Goal: Task Accomplishment & Management: Use online tool/utility

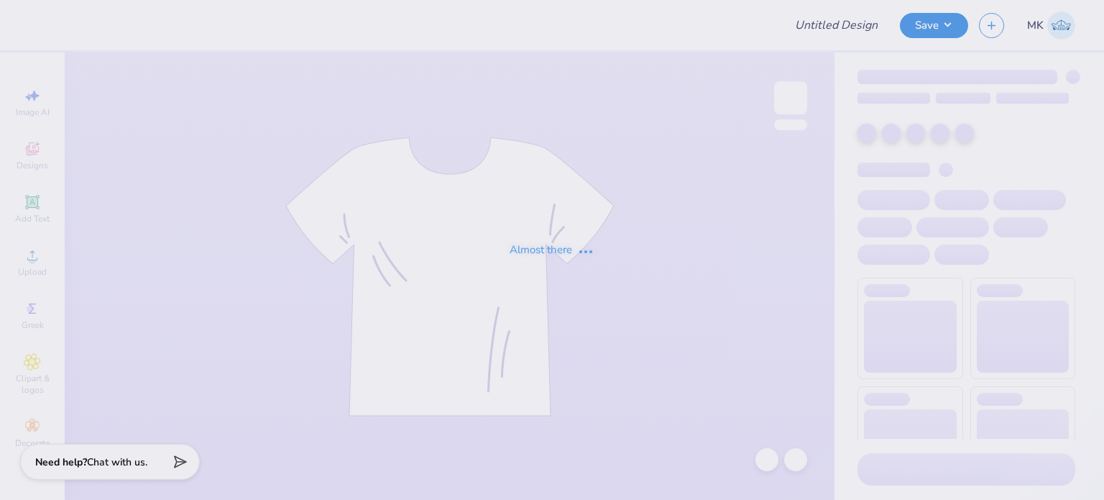
type input "College Of [GEOGRAPHIC_DATA]"
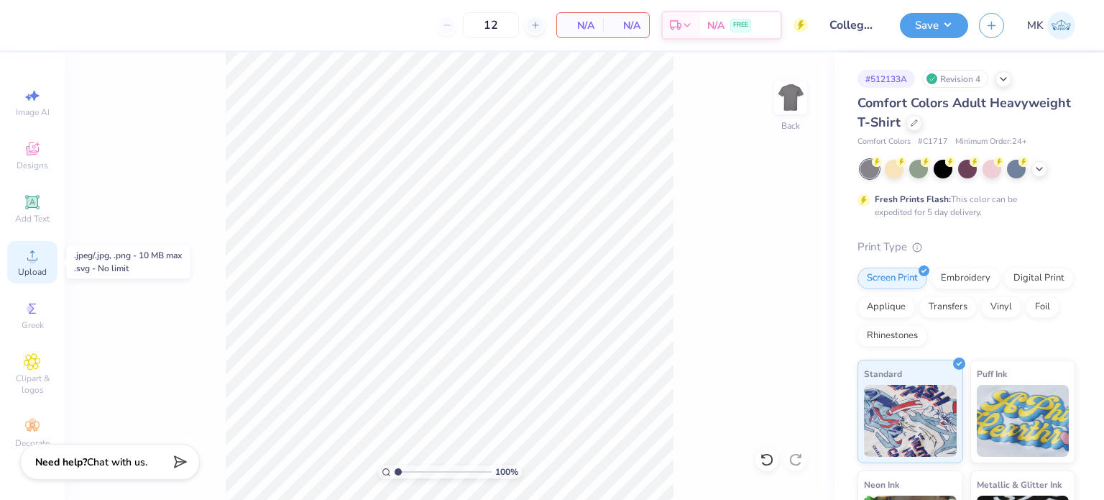
click at [26, 260] on icon at bounding box center [32, 255] width 17 height 17
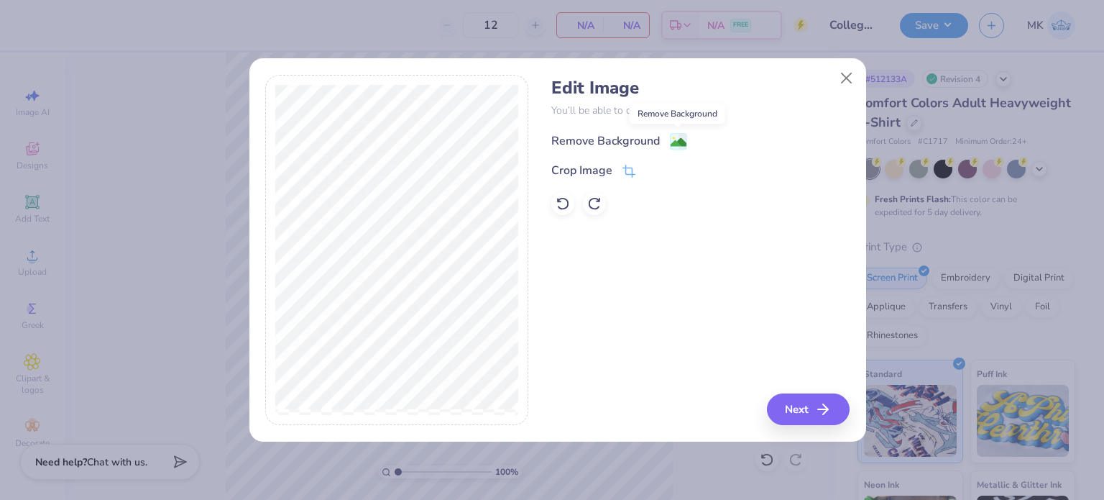
click at [677, 138] on image at bounding box center [679, 142] width 16 height 16
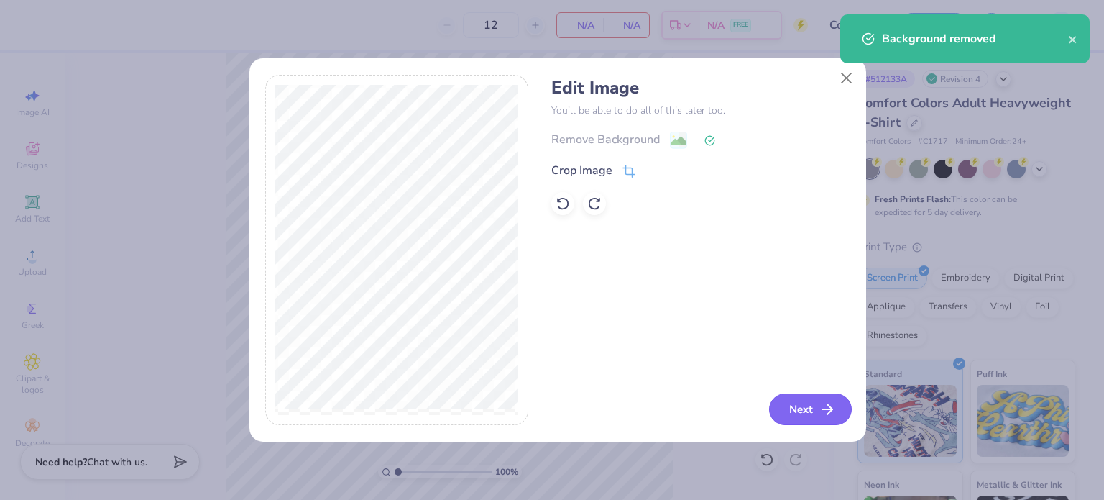
click at [825, 408] on icon "button" at bounding box center [827, 408] width 17 height 17
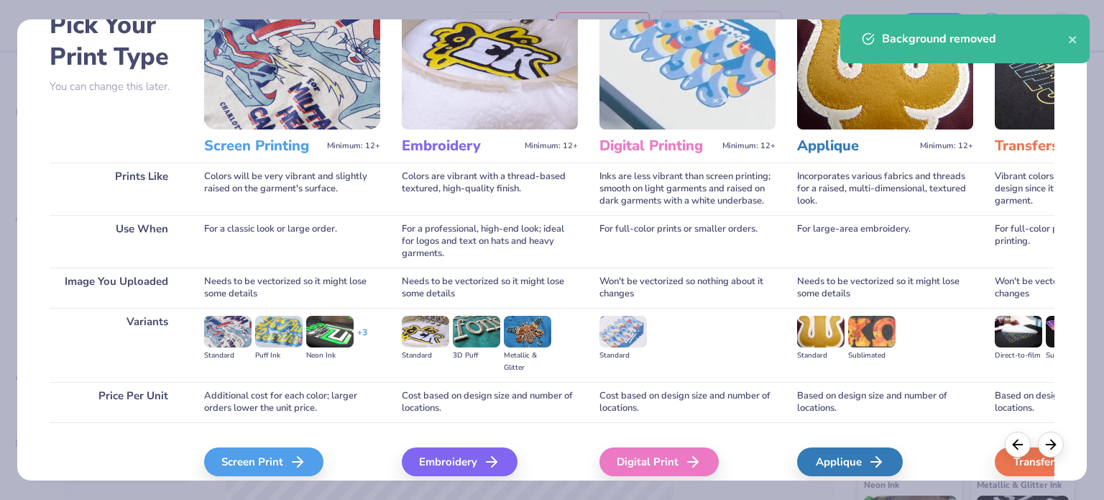
scroll to position [145, 0]
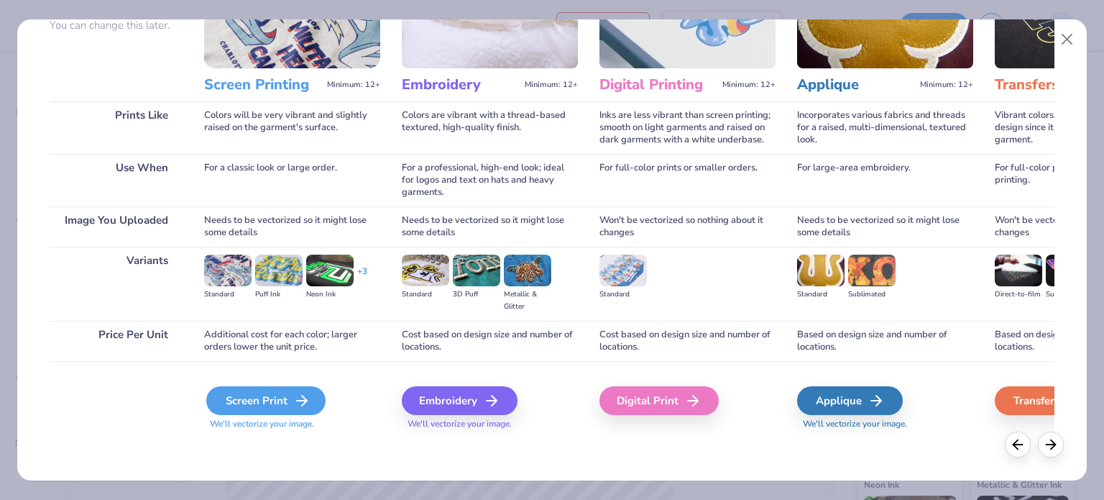
click at [255, 413] on div "Screen Print" at bounding box center [265, 400] width 119 height 29
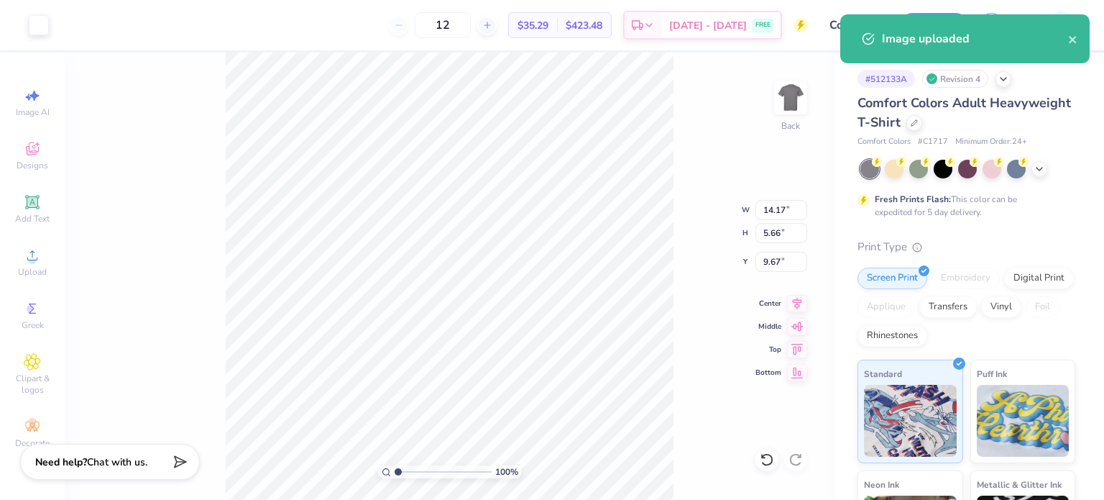
type input "9.87"
type input "3.94"
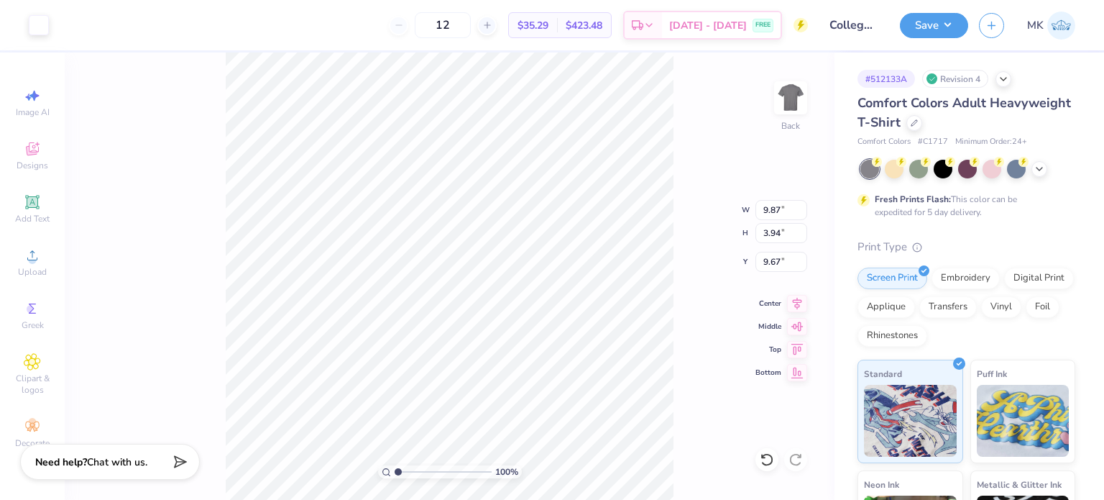
type input "3.58"
click at [933, 32] on button "Save" at bounding box center [934, 23] width 68 height 25
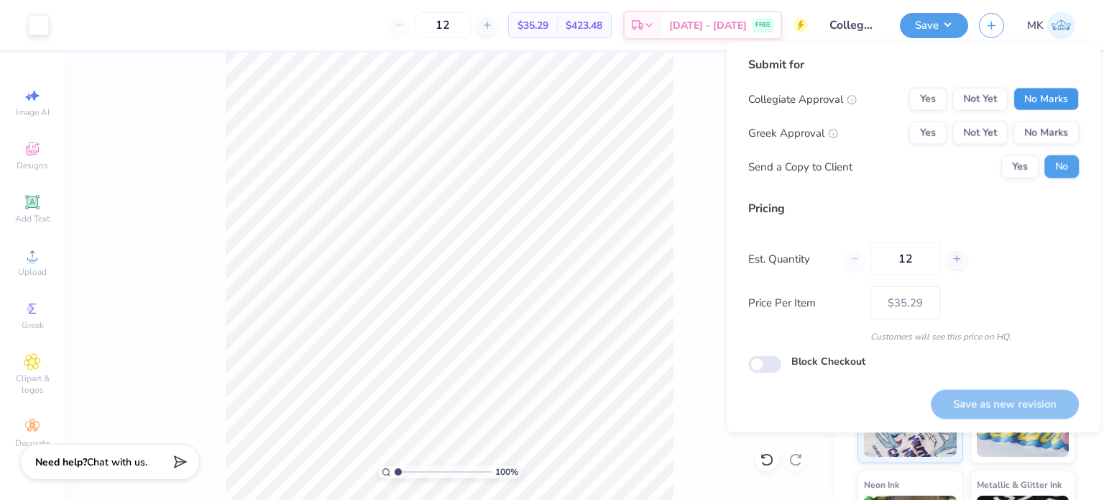
click at [1058, 93] on button "No Marks" at bounding box center [1046, 99] width 65 height 23
click at [1058, 128] on button "No Marks" at bounding box center [1046, 133] width 65 height 23
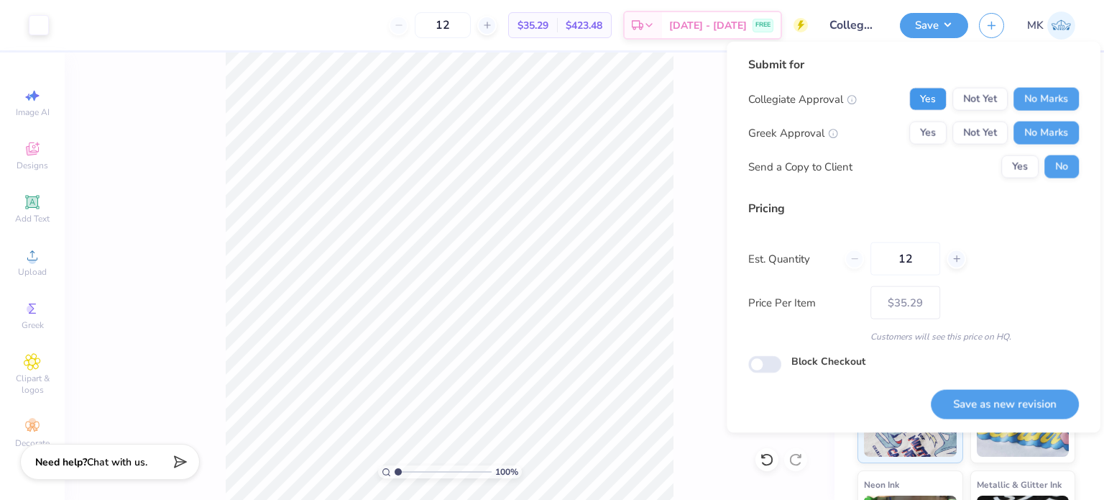
click at [935, 93] on button "Yes" at bounding box center [927, 99] width 37 height 23
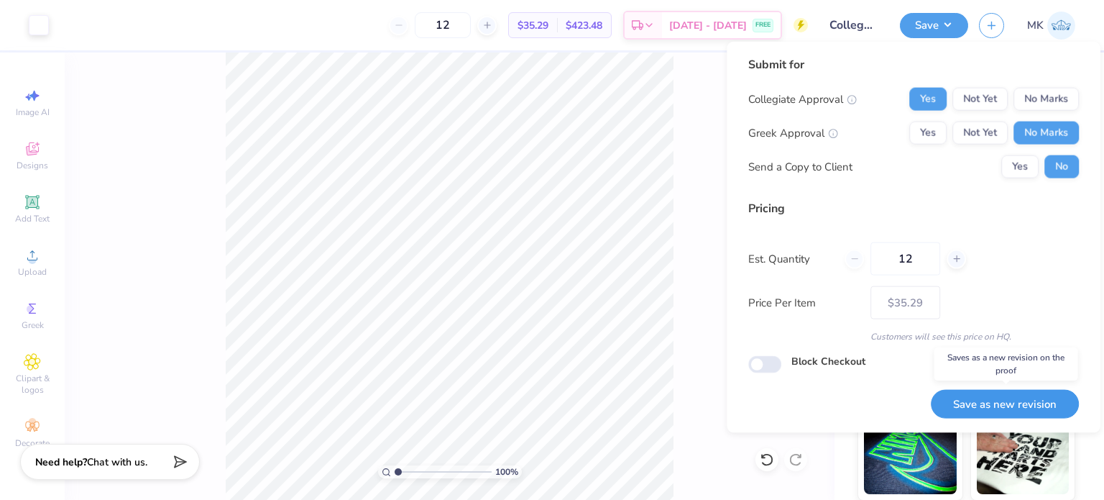
click at [975, 411] on button "Save as new revision" at bounding box center [1005, 403] width 148 height 29
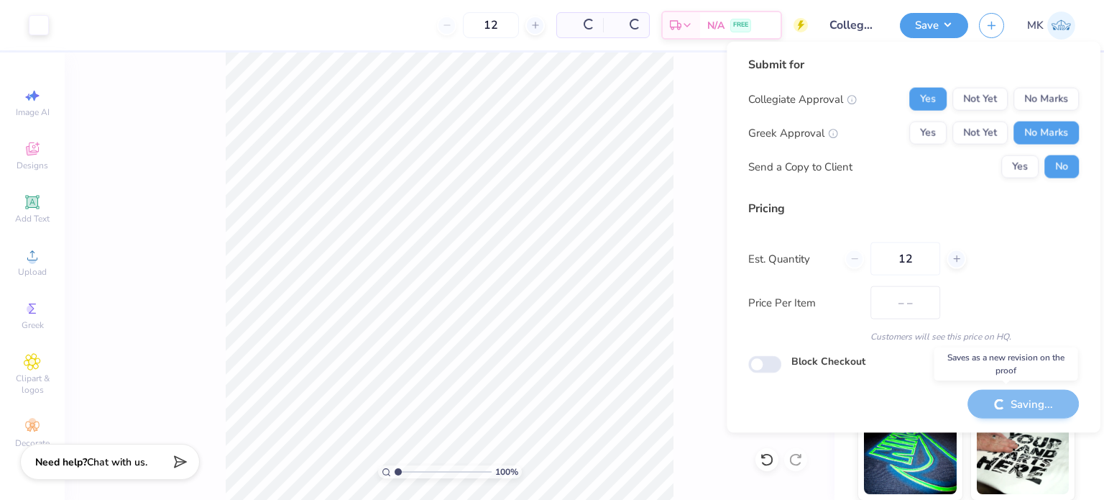
type input "$35.29"
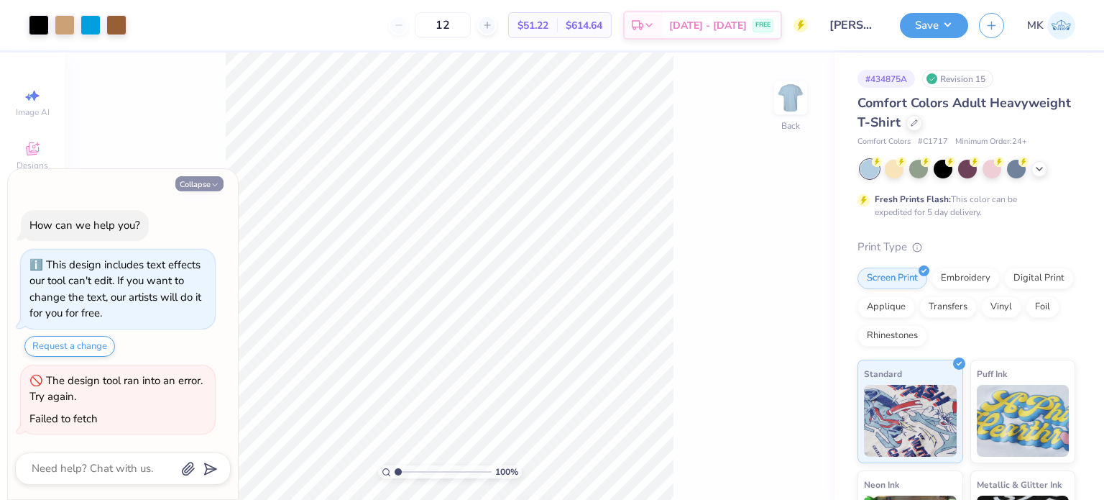
click at [188, 185] on button "Collapse" at bounding box center [199, 183] width 48 height 15
type textarea "x"
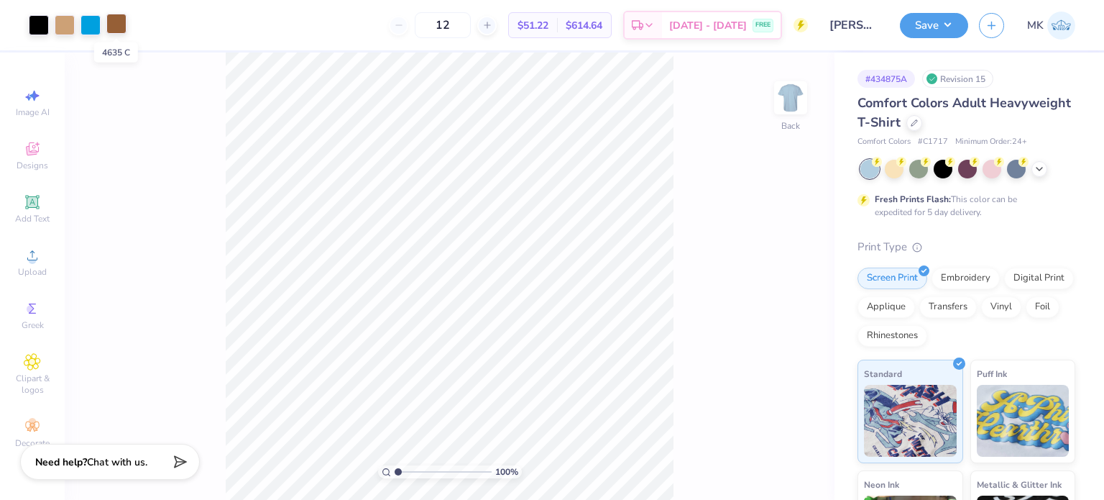
click at [118, 25] on div at bounding box center [116, 24] width 20 height 20
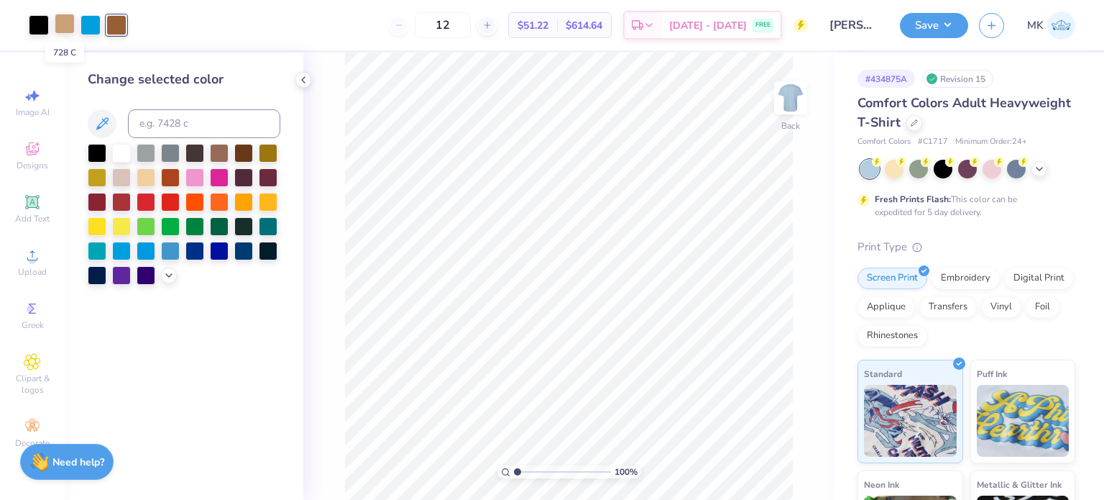
click at [69, 24] on div at bounding box center [65, 24] width 20 height 20
click at [177, 122] on input at bounding box center [204, 123] width 152 height 29
type input "4635"
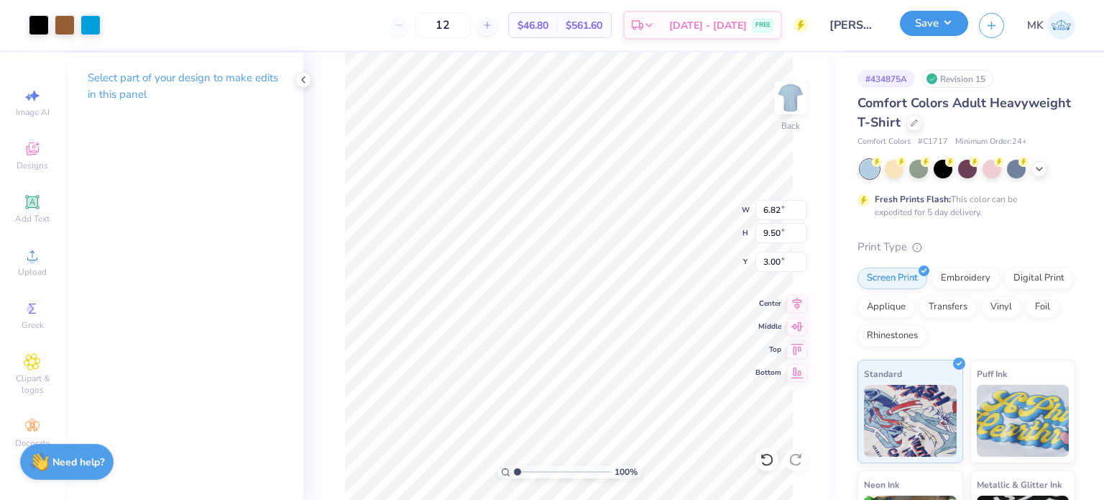
click at [935, 28] on button "Save" at bounding box center [934, 23] width 68 height 25
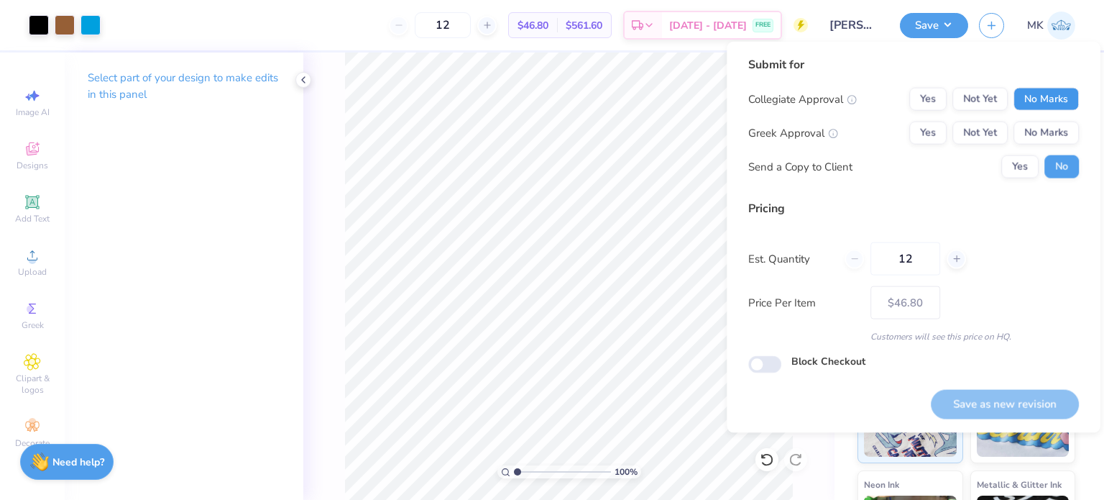
click at [1062, 98] on button "No Marks" at bounding box center [1046, 99] width 65 height 23
click at [981, 94] on button "Not Yet" at bounding box center [980, 99] width 55 height 23
click at [981, 127] on button "Not Yet" at bounding box center [980, 133] width 55 height 23
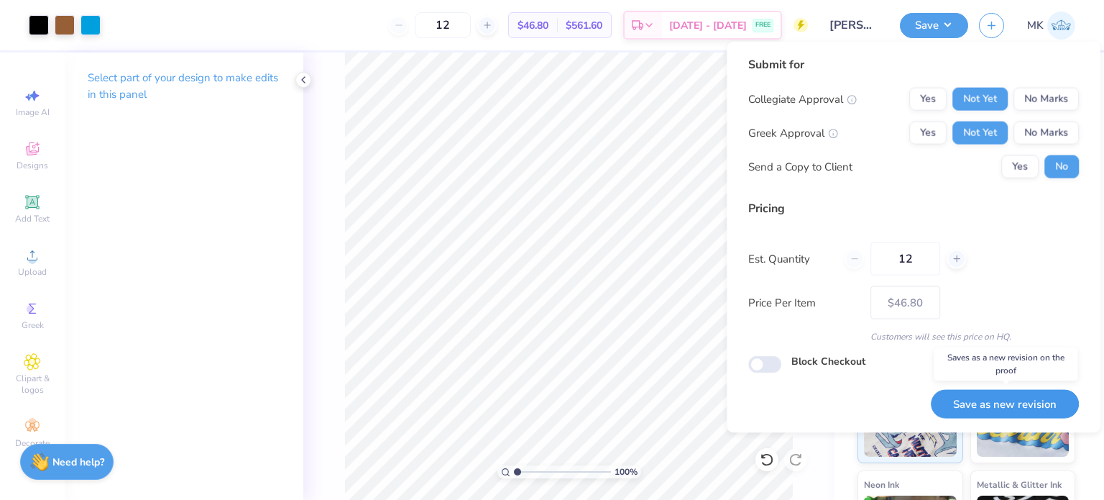
click at [1007, 409] on button "Save as new revision" at bounding box center [1005, 403] width 148 height 29
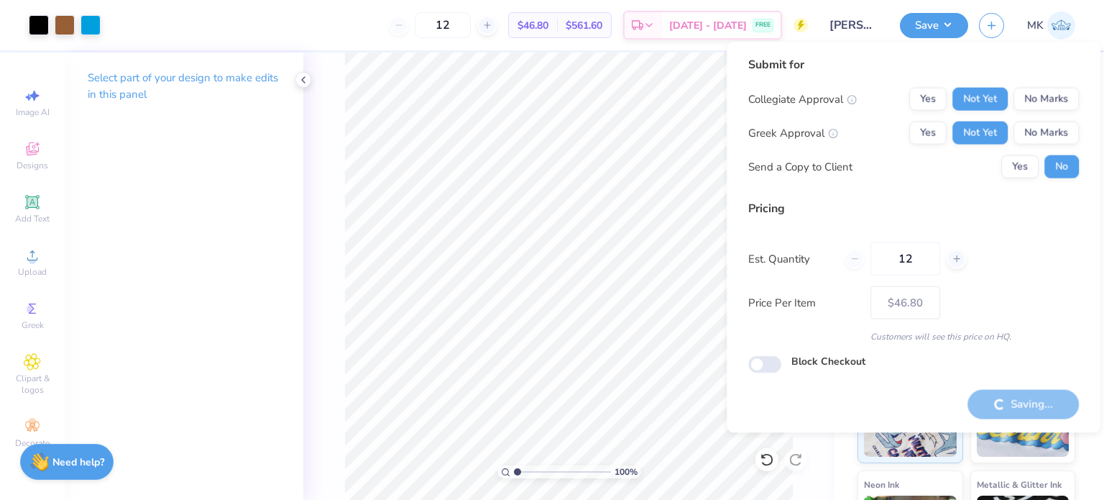
type input "– –"
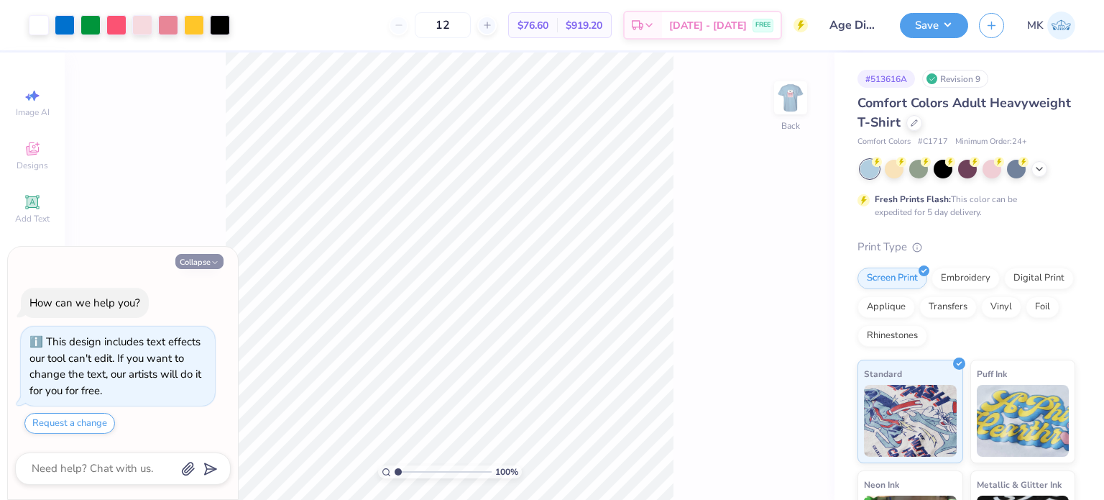
click at [203, 254] on button "Collapse" at bounding box center [199, 261] width 48 height 15
type textarea "x"
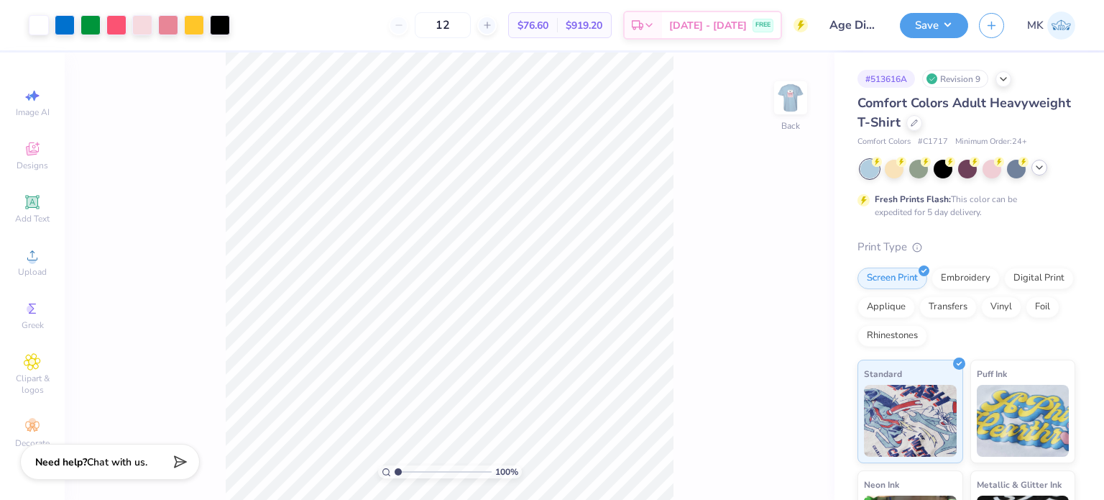
click at [1037, 168] on icon at bounding box center [1040, 168] width 12 height 12
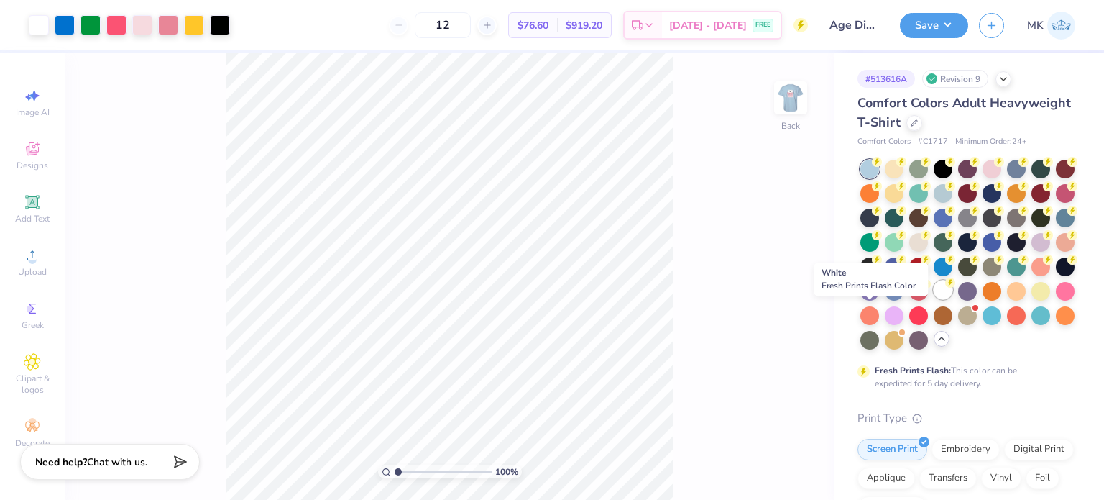
click at [934, 299] on div at bounding box center [943, 289] width 19 height 19
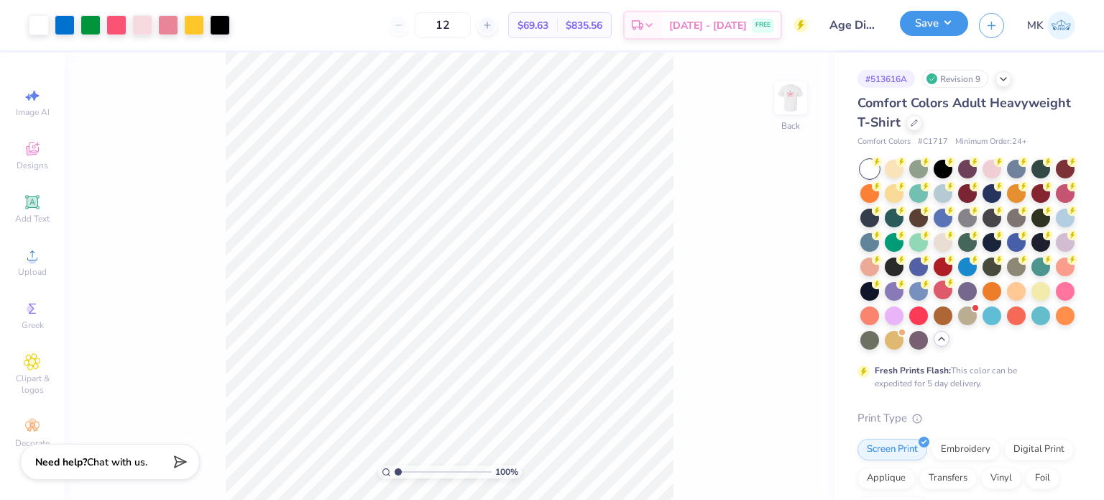
click at [935, 28] on button "Save" at bounding box center [934, 23] width 68 height 25
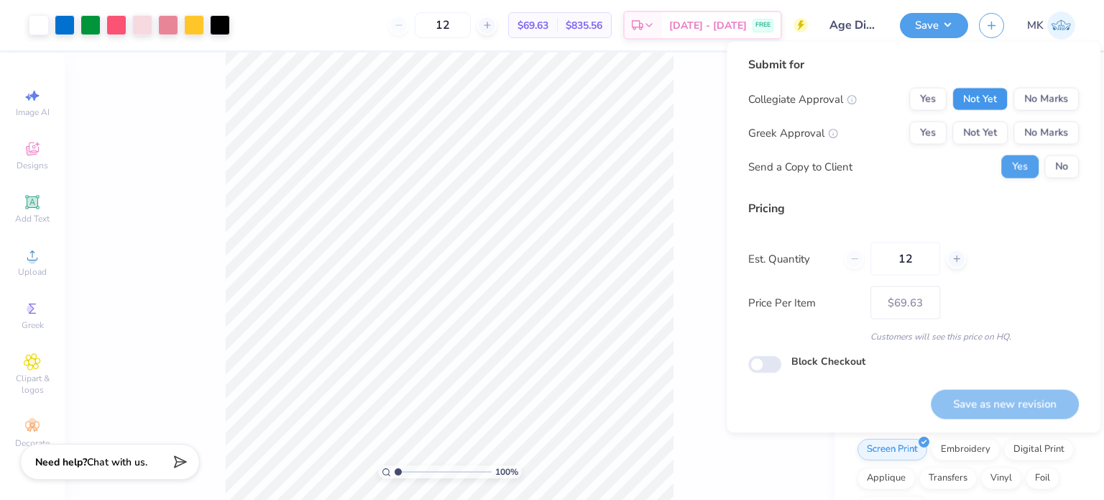
click at [996, 99] on button "Not Yet" at bounding box center [980, 99] width 55 height 23
click at [992, 125] on button "Not Yet" at bounding box center [980, 133] width 55 height 23
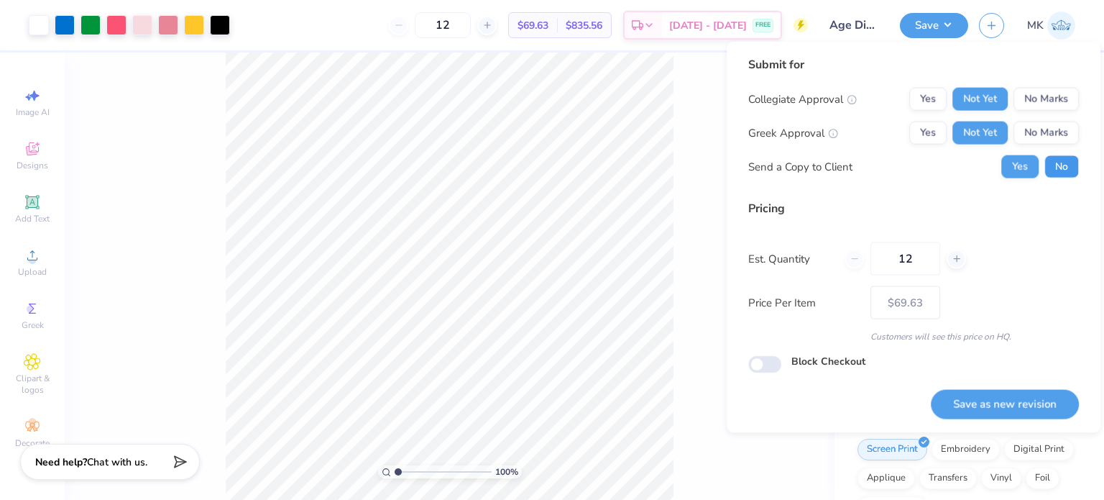
click at [1049, 160] on button "No" at bounding box center [1062, 166] width 35 height 23
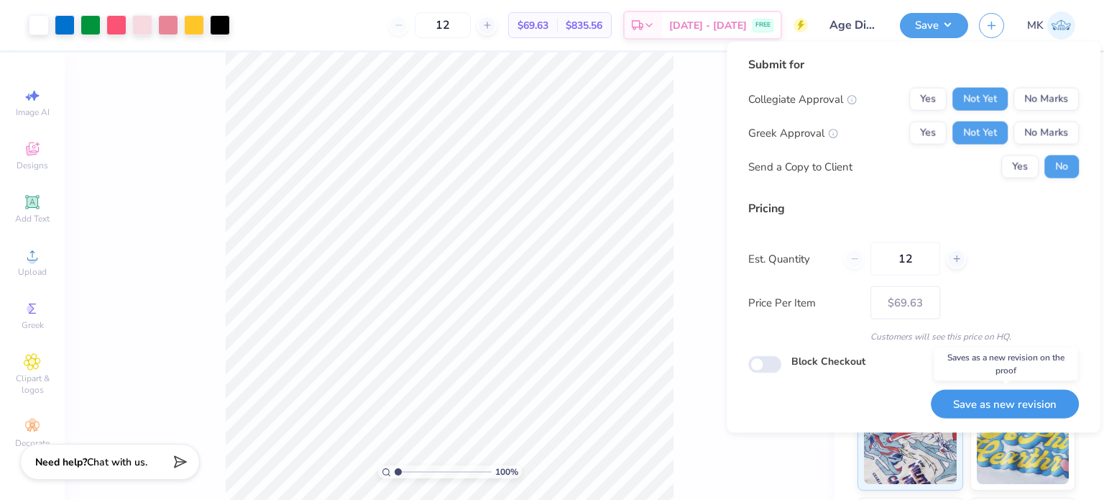
click at [999, 405] on button "Save as new revision" at bounding box center [1005, 403] width 148 height 29
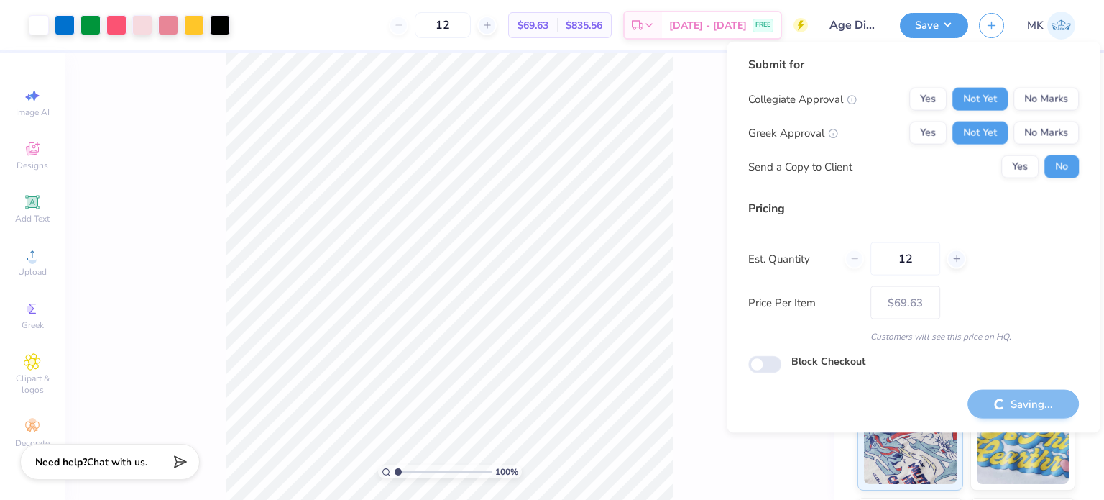
type input "– –"
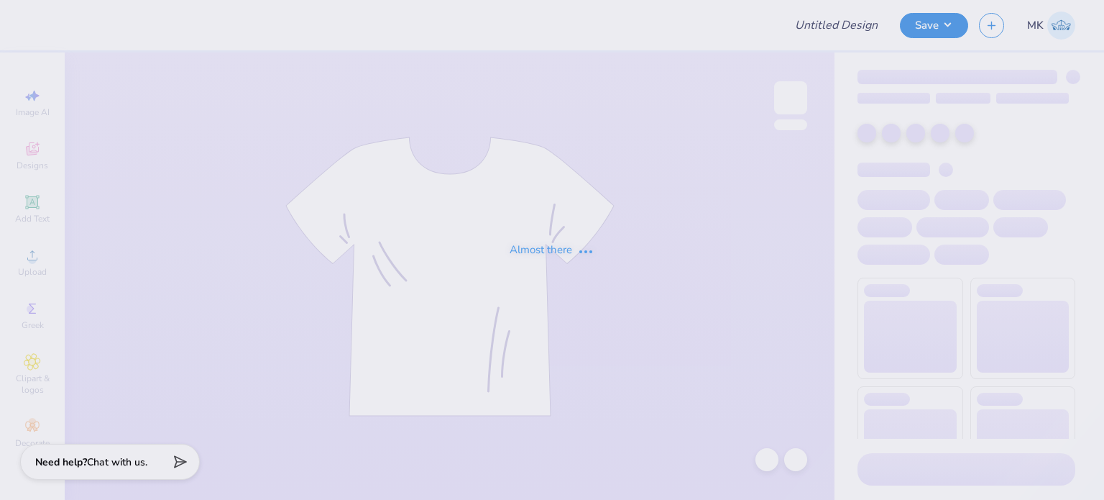
type input "Age Discrimination In Employment Act"
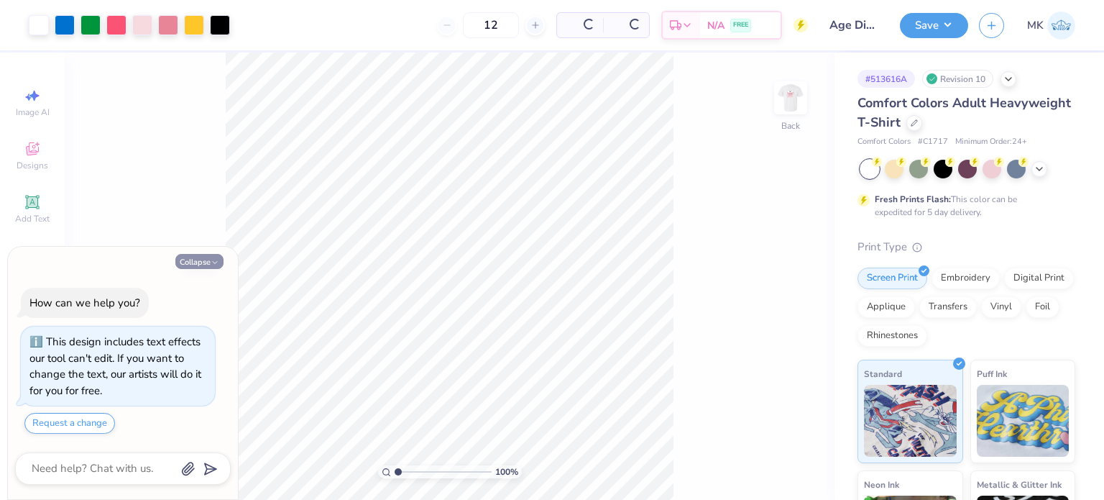
click at [214, 257] on button "Collapse" at bounding box center [199, 261] width 48 height 15
type textarea "x"
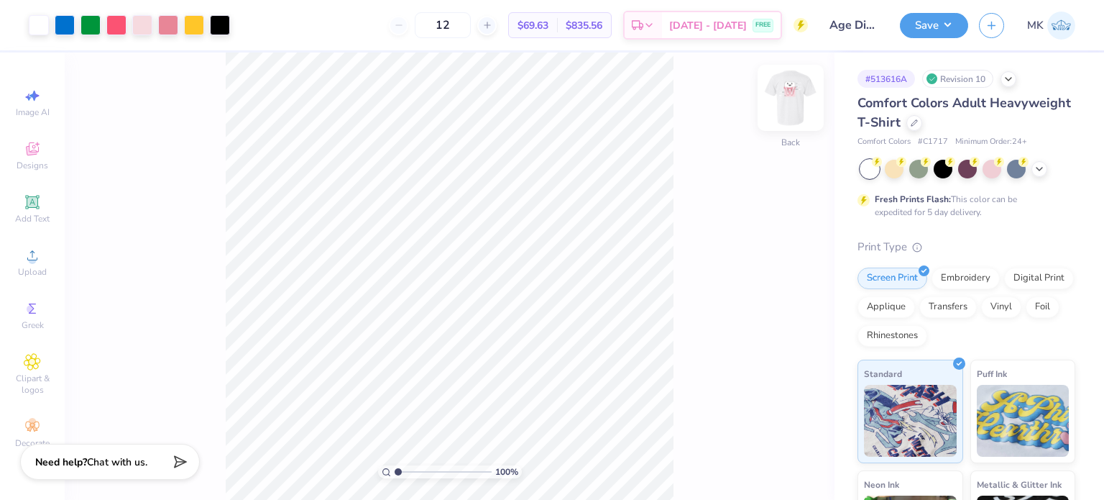
click at [802, 101] on img at bounding box center [791, 98] width 58 height 58
click at [35, 30] on div at bounding box center [39, 24] width 20 height 20
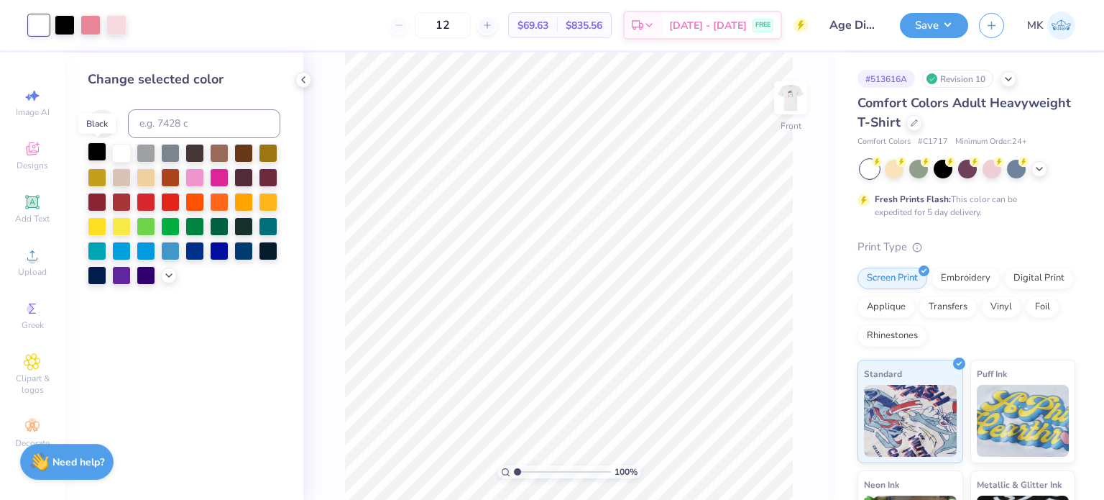
click at [99, 150] on div at bounding box center [97, 151] width 19 height 19
click at [772, 458] on icon at bounding box center [767, 459] width 12 height 13
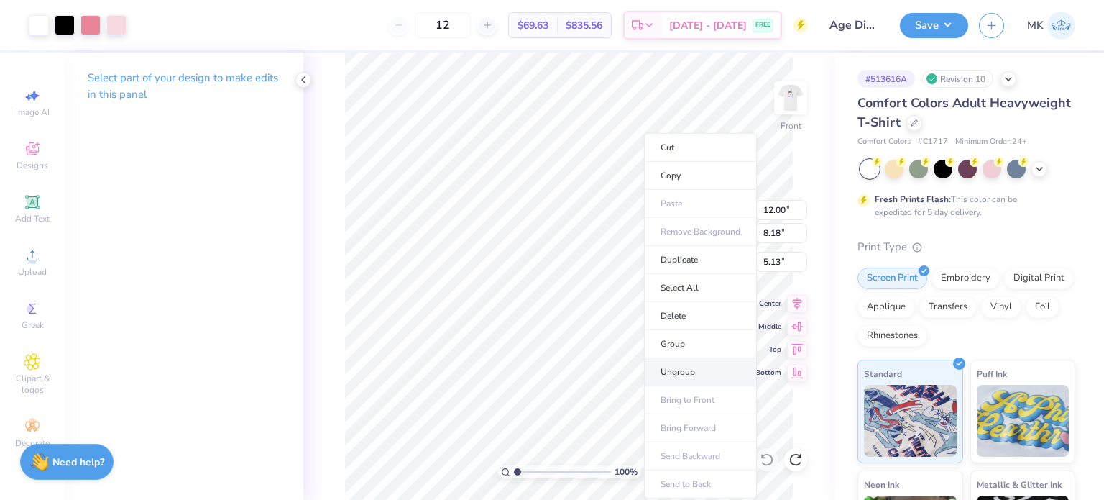
click at [680, 368] on li "Ungroup" at bounding box center [700, 372] width 113 height 28
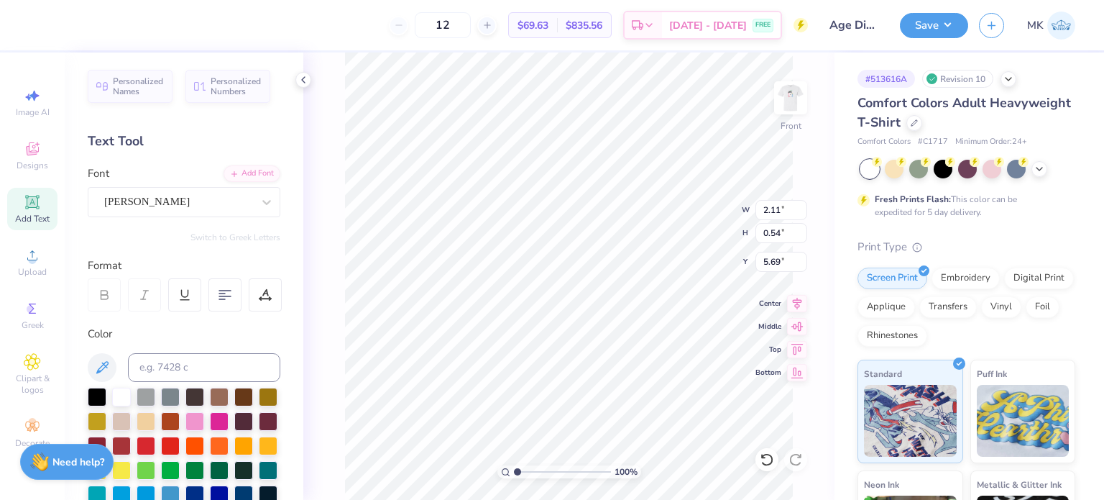
click at [34, 32] on div "12 $69.63 Per Item $835.56 Total Est. Delivery Sep 20 - 23 FREE Design Title Ag…" at bounding box center [552, 25] width 1104 height 50
click at [92, 393] on div at bounding box center [97, 395] width 19 height 19
click at [97, 393] on div at bounding box center [97, 395] width 19 height 19
click at [98, 392] on div at bounding box center [97, 395] width 19 height 19
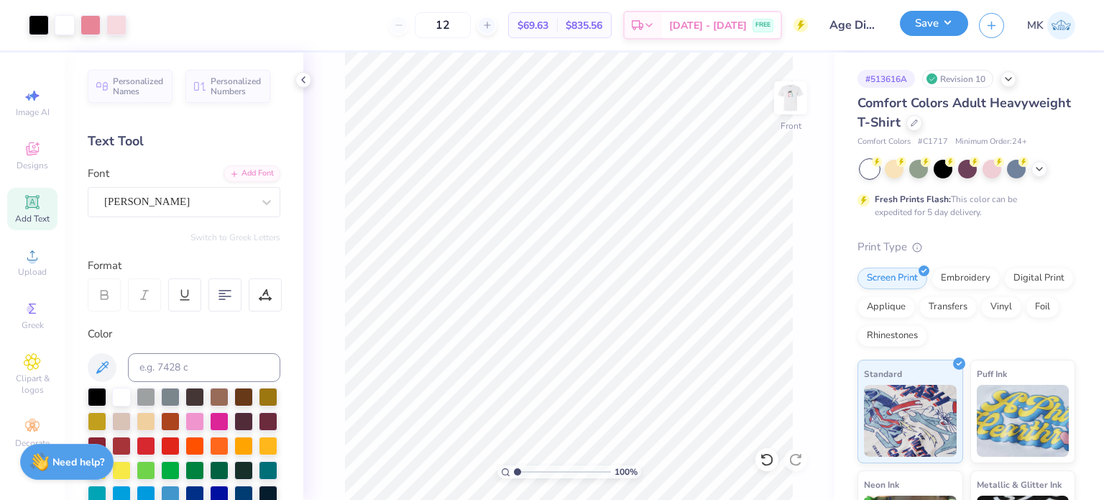
click at [952, 26] on button "Save" at bounding box center [934, 23] width 68 height 25
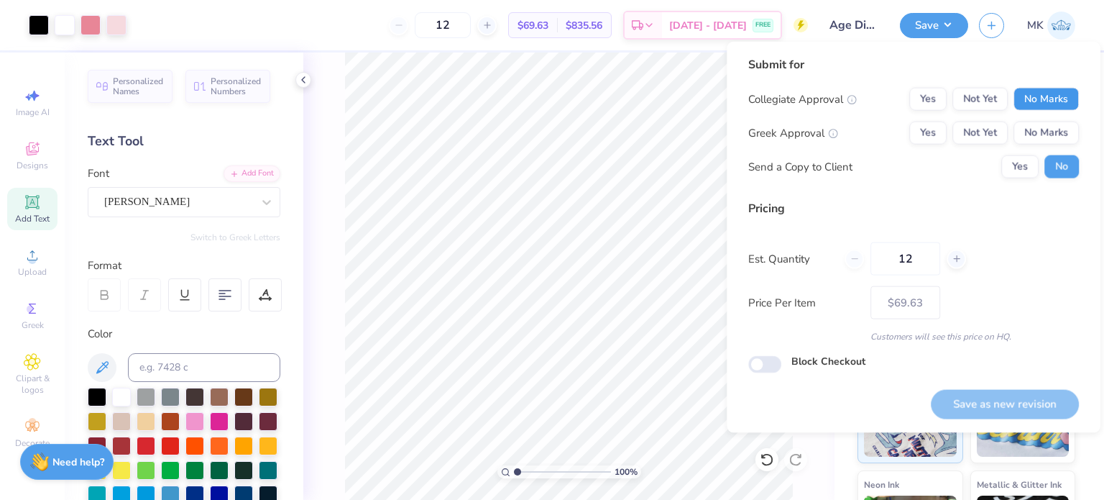
click at [1037, 97] on button "No Marks" at bounding box center [1046, 99] width 65 height 23
click at [1040, 127] on button "No Marks" at bounding box center [1046, 133] width 65 height 23
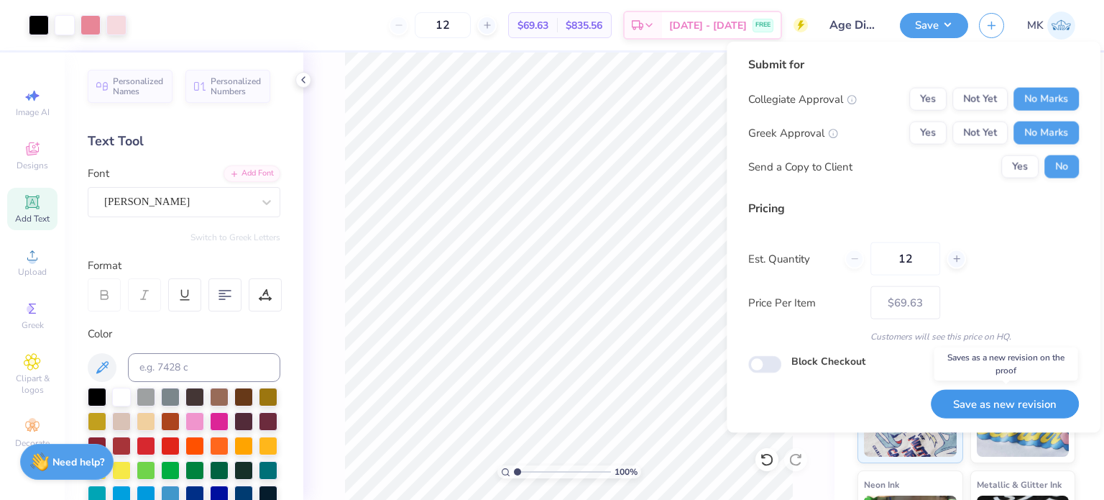
click at [1011, 403] on button "Save as new revision" at bounding box center [1005, 403] width 148 height 29
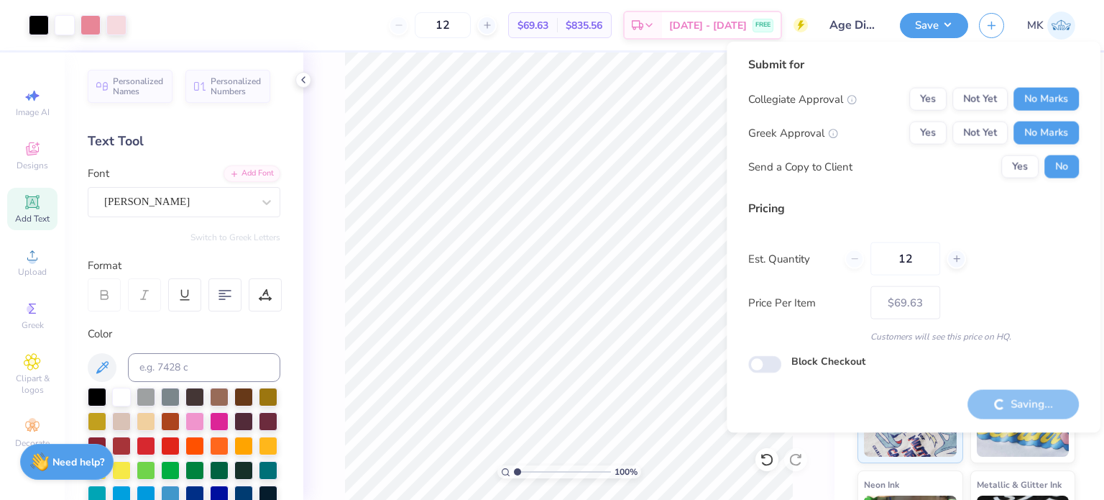
type input "– –"
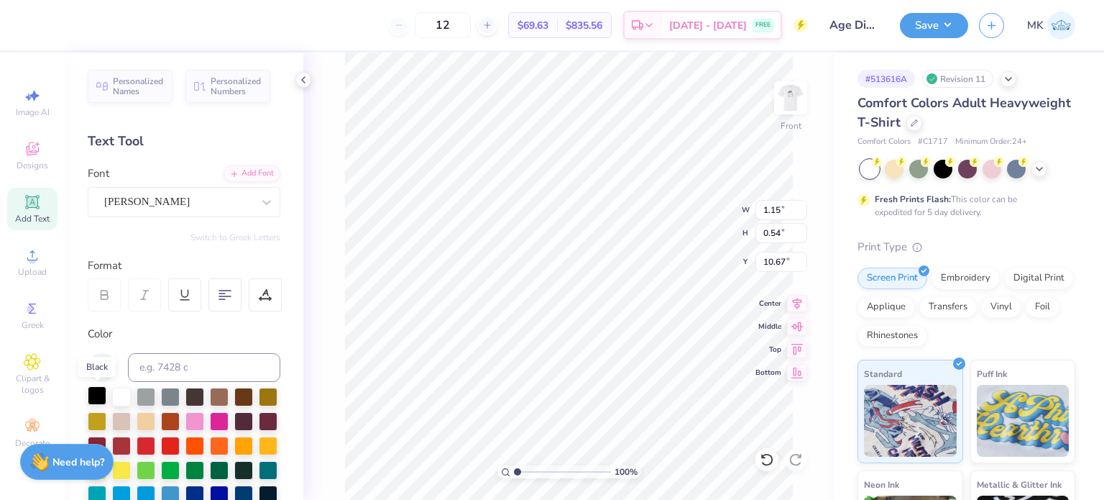
click at [94, 393] on div at bounding box center [97, 395] width 19 height 19
click at [97, 396] on div at bounding box center [97, 395] width 19 height 19
click at [943, 35] on button "Save" at bounding box center [934, 23] width 68 height 25
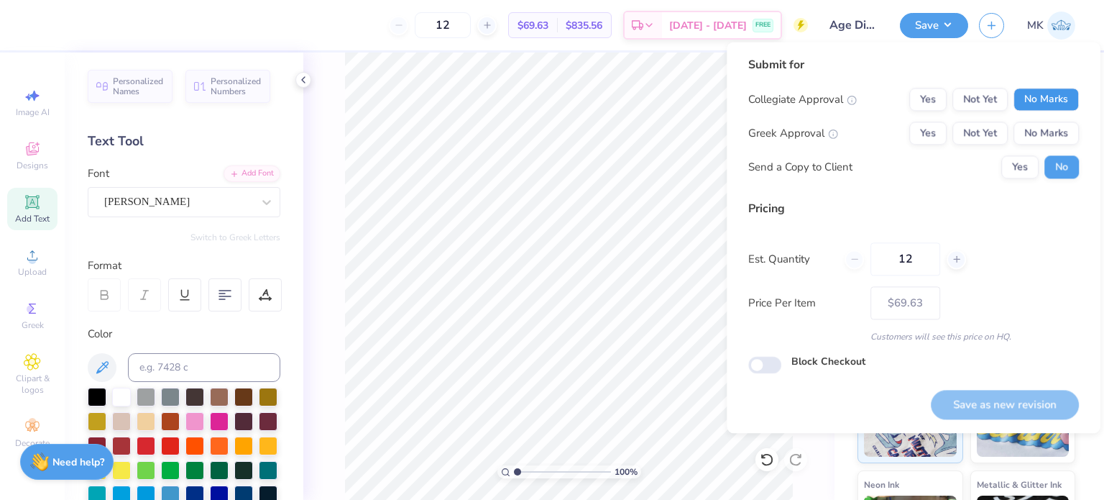
click at [1067, 104] on button "No Marks" at bounding box center [1046, 99] width 65 height 23
click at [1060, 132] on button "No Marks" at bounding box center [1046, 133] width 65 height 23
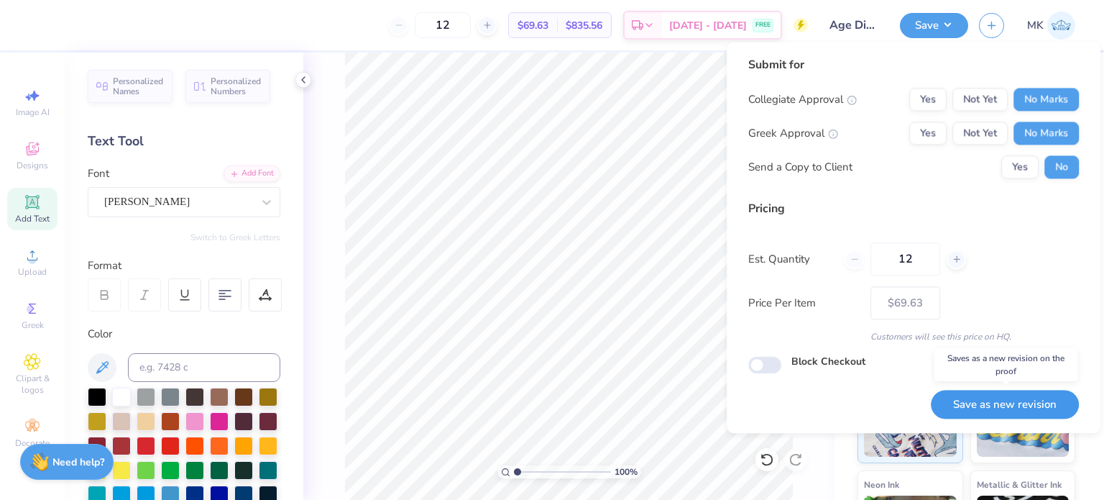
click at [988, 401] on button "Save as new revision" at bounding box center [1005, 404] width 148 height 29
type input "$69.63"
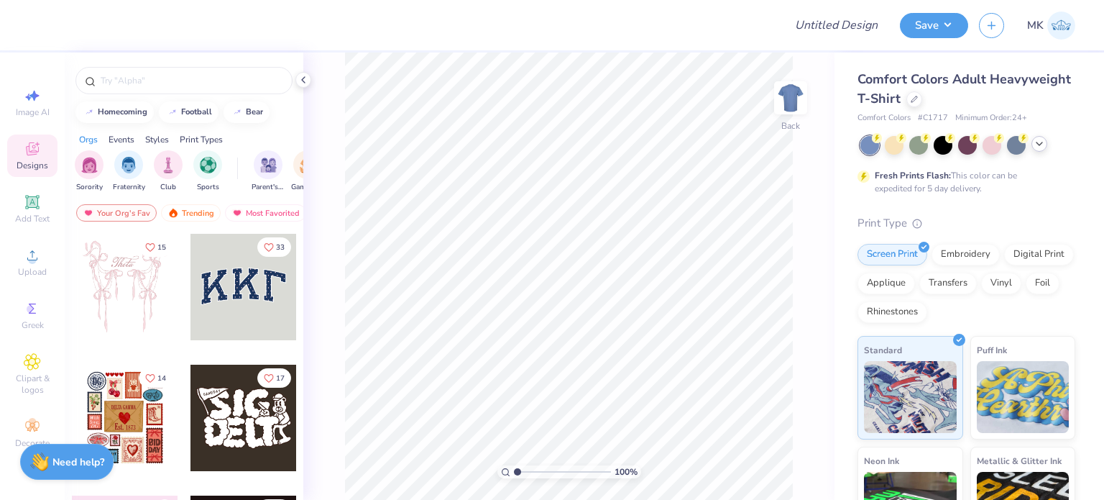
click at [1040, 145] on polyline at bounding box center [1040, 143] width 6 height 3
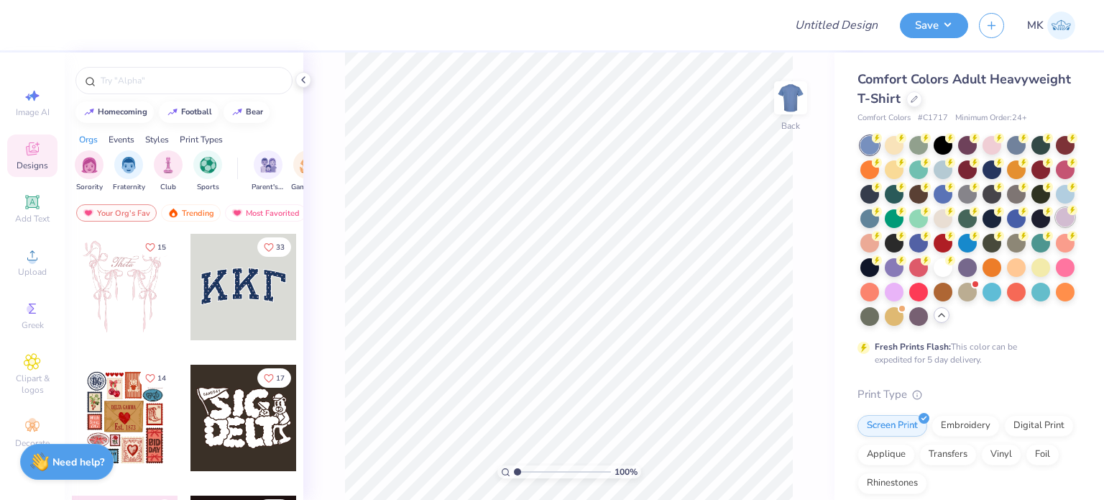
click at [1056, 226] on div at bounding box center [1065, 217] width 19 height 19
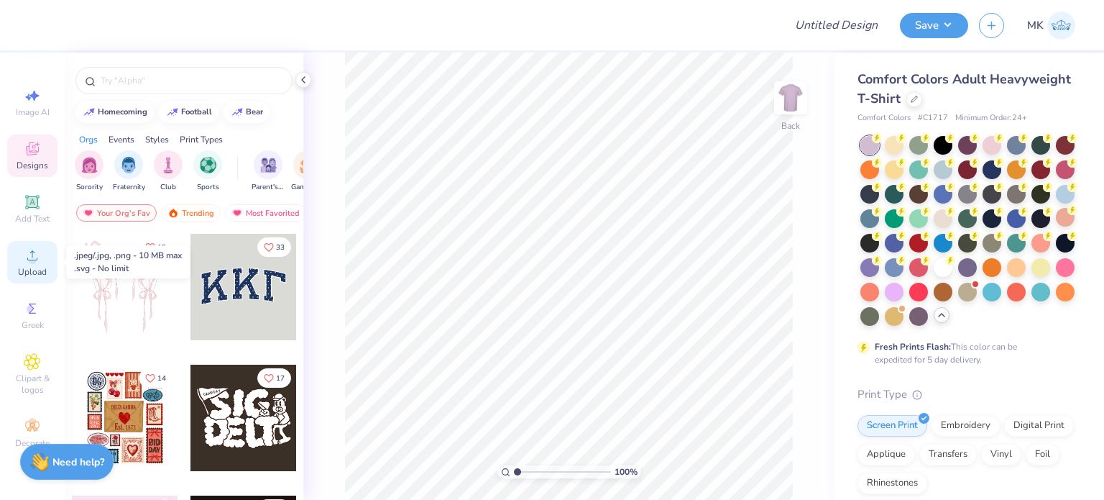
click at [27, 258] on icon at bounding box center [32, 255] width 17 height 17
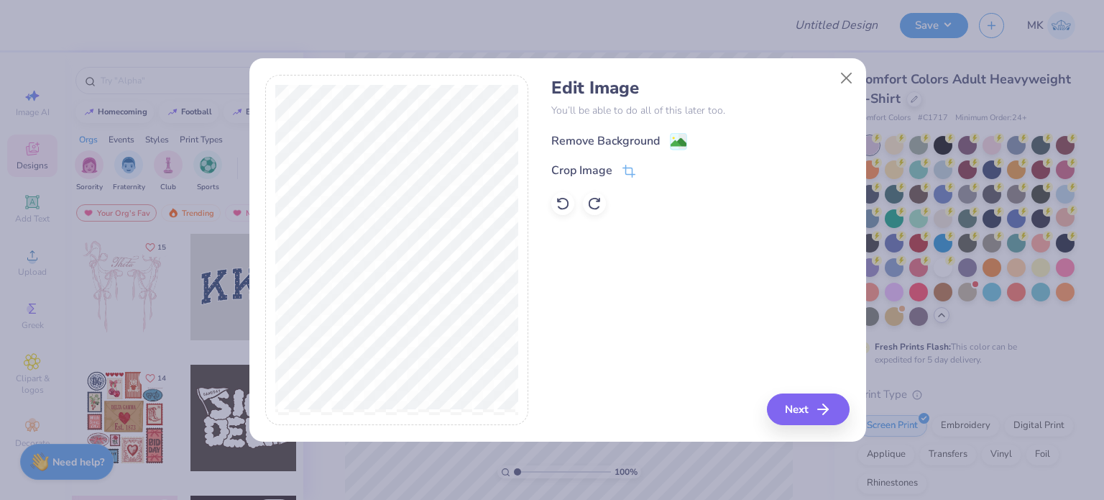
click at [677, 139] on image at bounding box center [679, 142] width 16 height 16
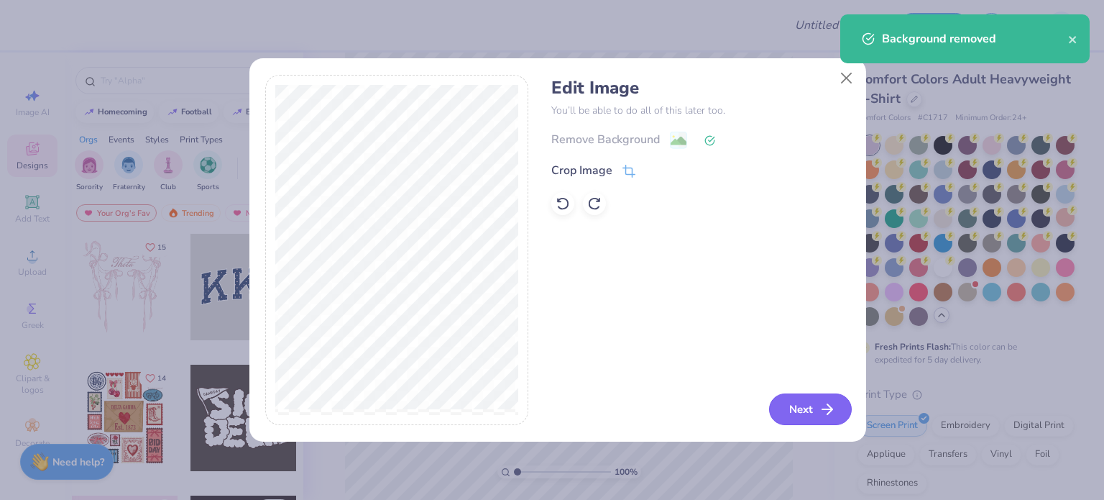
click at [830, 408] on icon "button" at bounding box center [827, 408] width 17 height 17
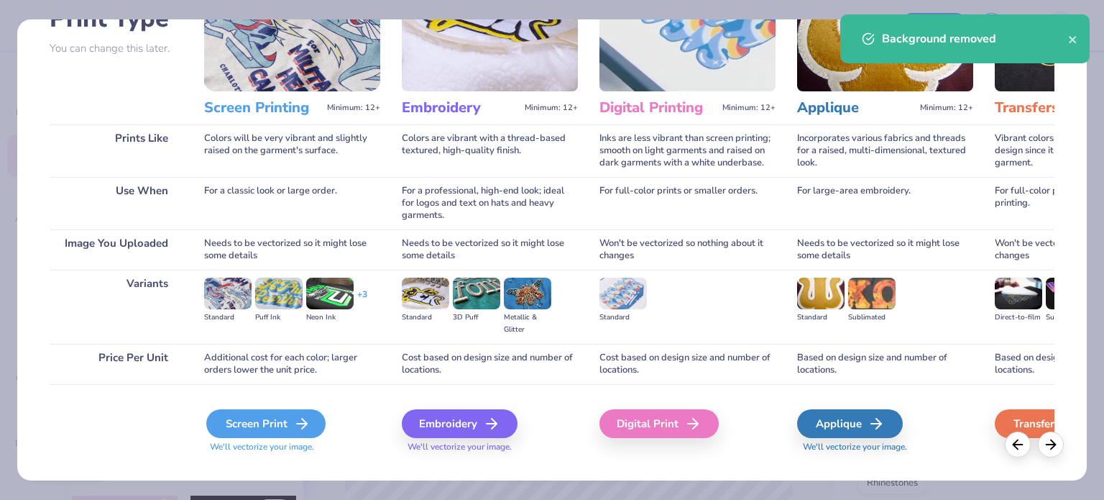
scroll to position [145, 0]
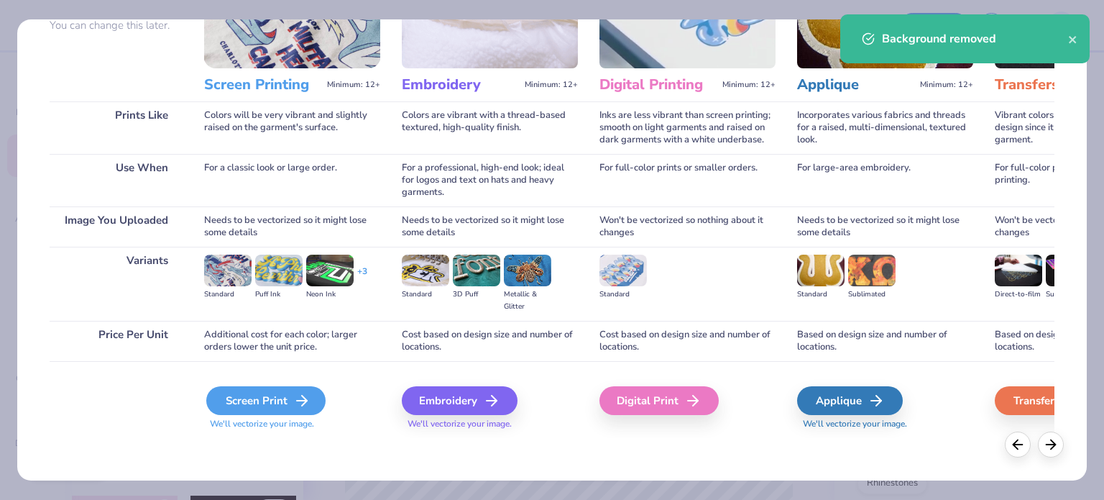
click at [284, 390] on div "Screen Print" at bounding box center [265, 400] width 119 height 29
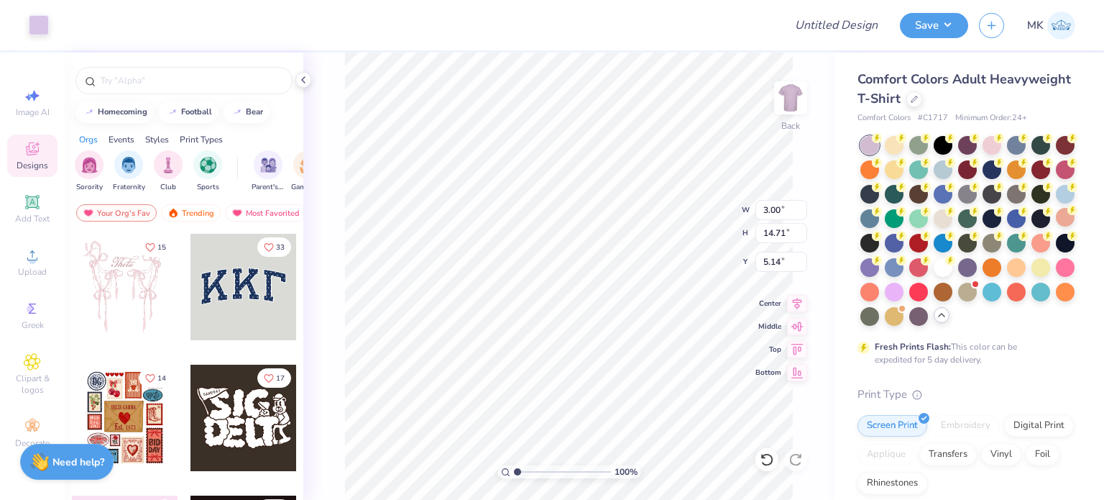
type input "3.58"
click at [929, 22] on button "Save" at bounding box center [934, 23] width 68 height 25
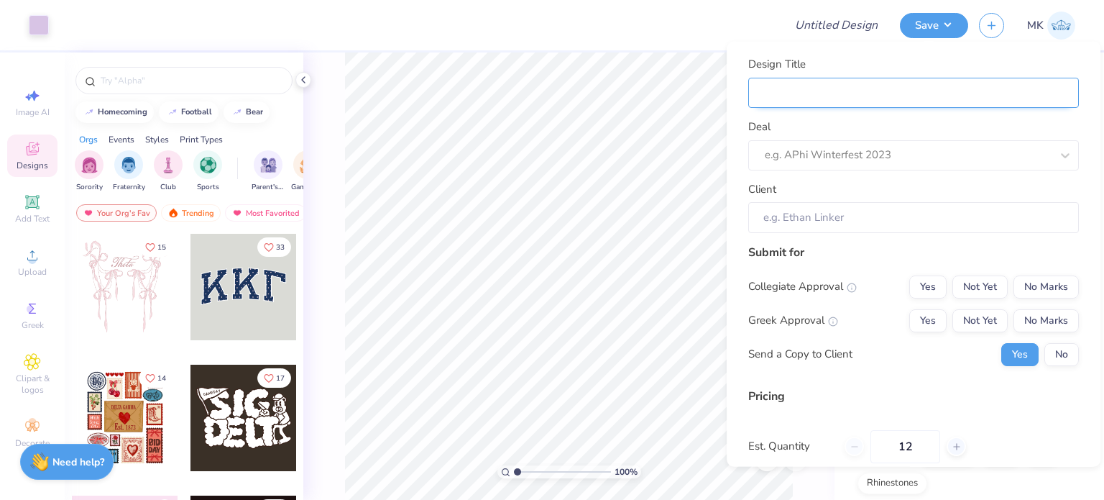
click at [828, 93] on input "Design Title" at bounding box center [913, 92] width 331 height 31
paste input "Ic Unbound Dance Co"
type input "Ic Unbound Dance Co"
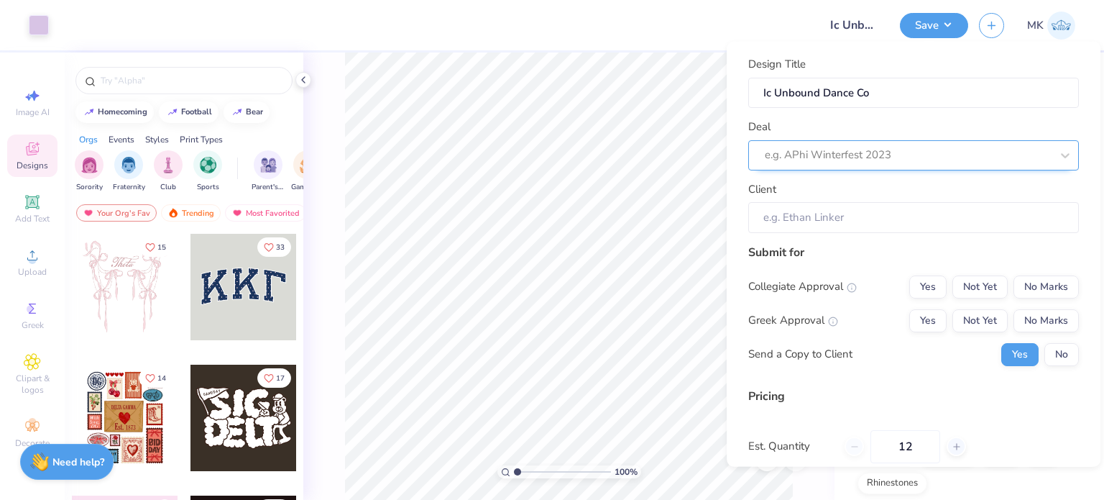
click at [794, 153] on div at bounding box center [908, 154] width 286 height 19
paste input "Ic Unbound Dance Co"
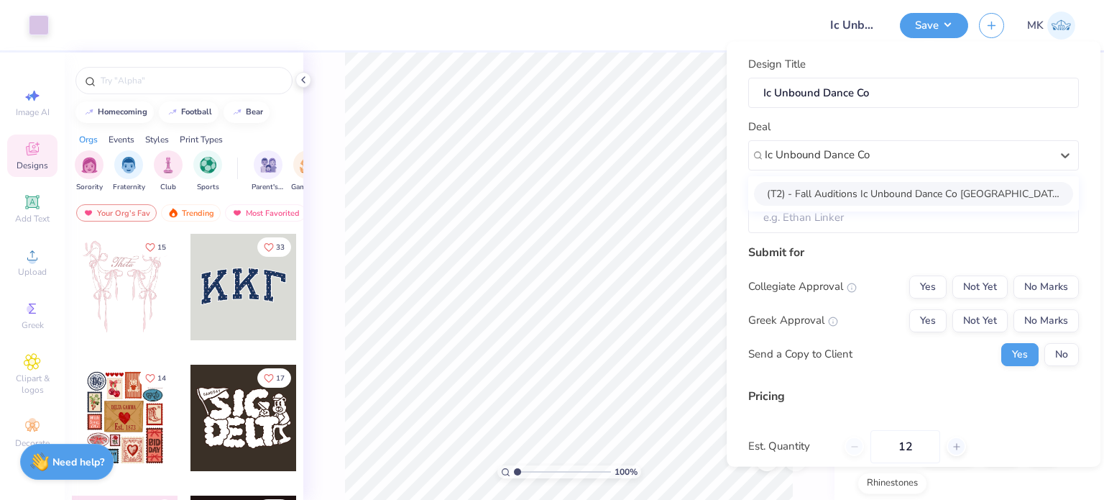
click at [843, 193] on div "(T2) - Fall Auditions Ic Unbound Dance Co [GEOGRAPHIC_DATA] - Fall 2025" at bounding box center [913, 193] width 319 height 24
type input "Ic Unbound Dance Co"
type input "[PERSON_NAME]"
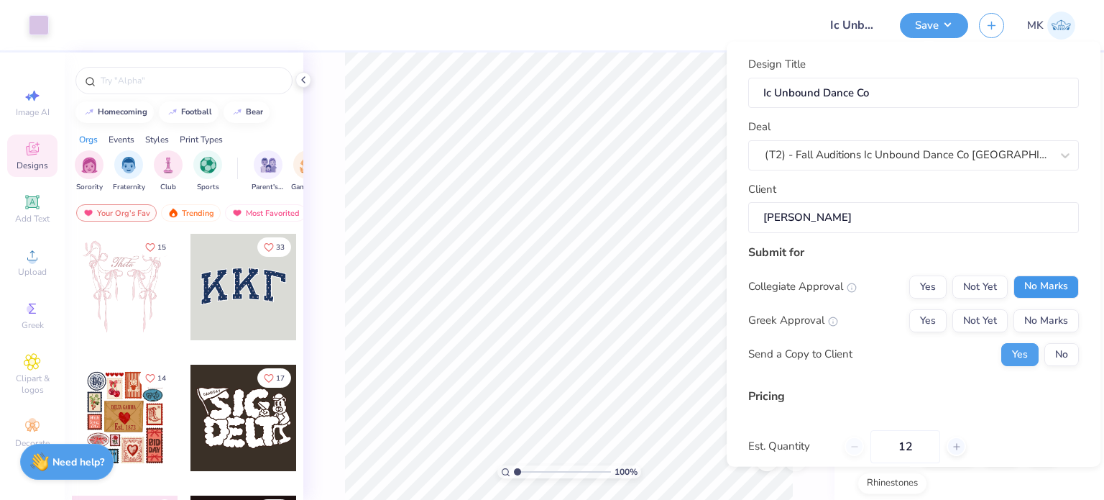
click at [1041, 293] on button "No Marks" at bounding box center [1046, 286] width 65 height 23
click at [1050, 320] on button "No Marks" at bounding box center [1046, 319] width 65 height 23
click at [1050, 355] on button "No" at bounding box center [1062, 353] width 35 height 23
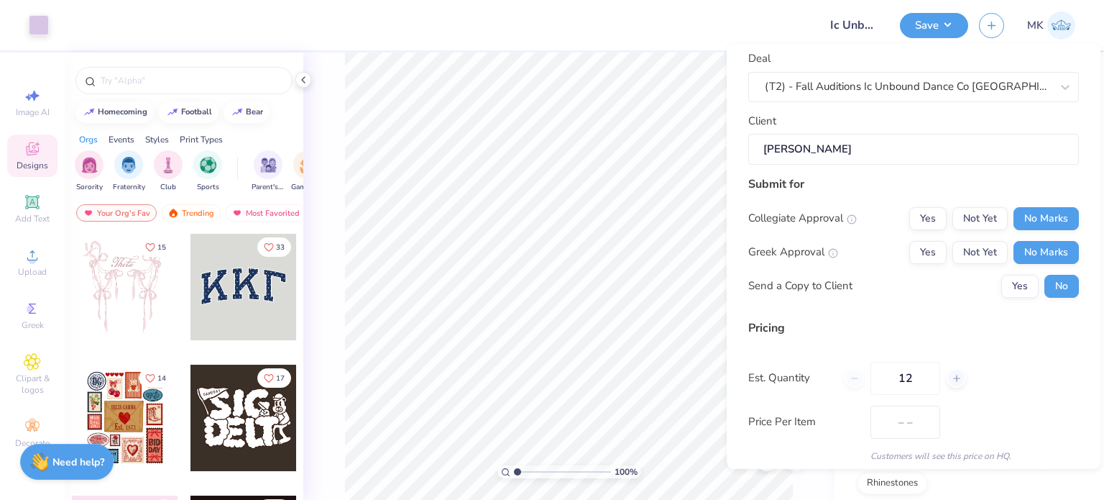
scroll to position [152, 0]
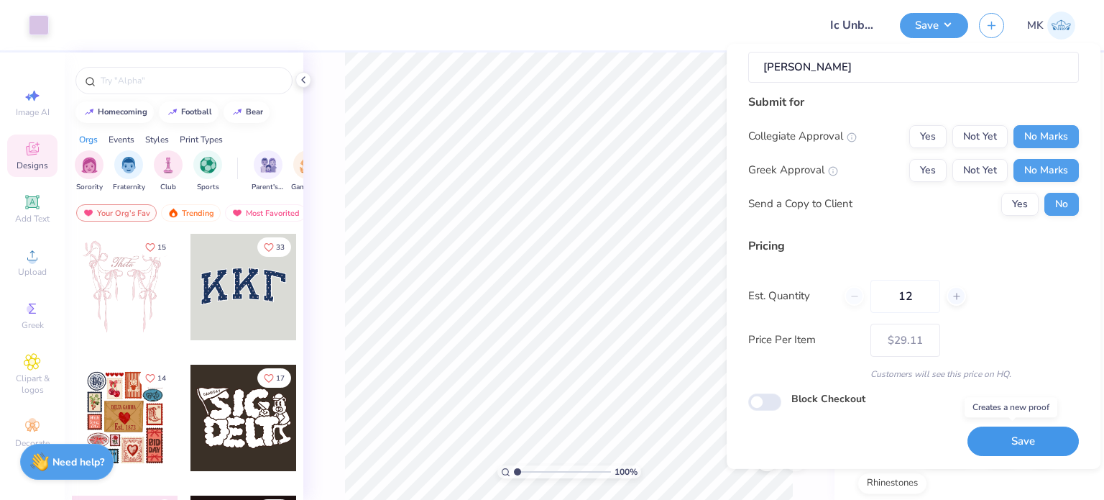
click at [980, 434] on button "Save" at bounding box center [1023, 440] width 111 height 29
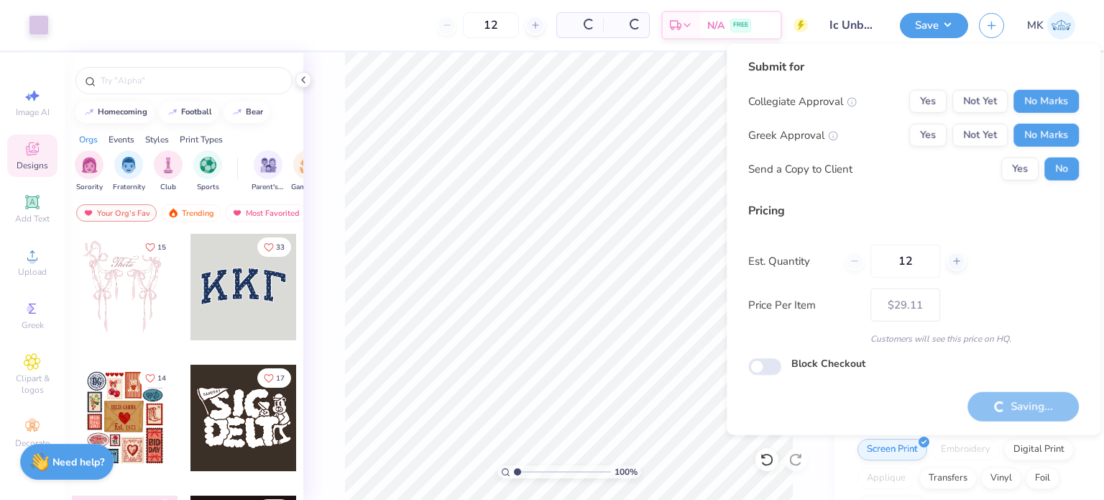
type input "– –"
